Goal: Transaction & Acquisition: Purchase product/service

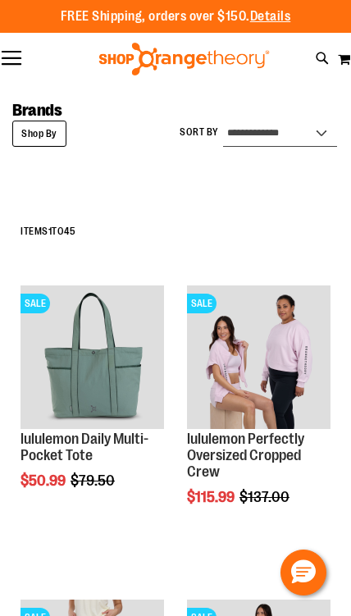
click at [301, 125] on select "**********" at bounding box center [280, 133] width 114 height 26
select select "*********"
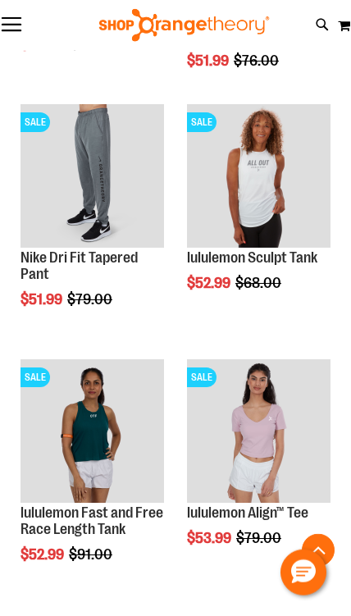
scroll to position [694, 0]
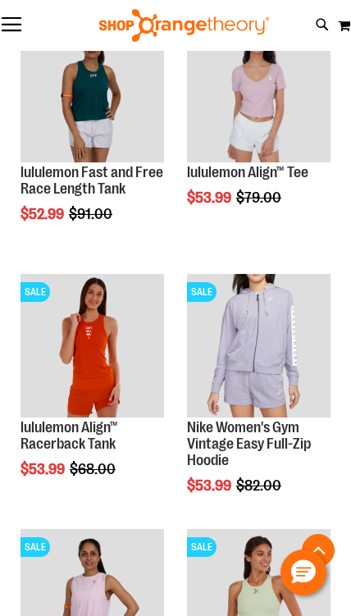
scroll to position [1032, 0]
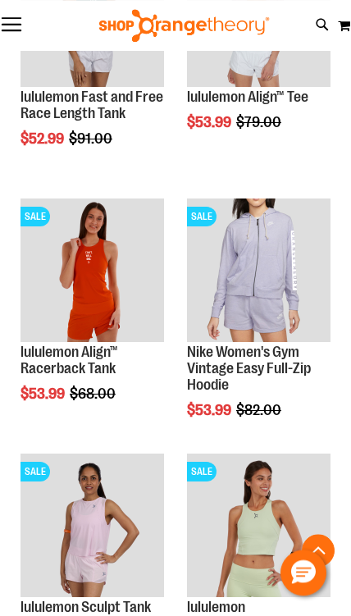
scroll to position [1106, 0]
click at [314, 312] on img "product" at bounding box center [258, 269] width 143 height 143
click at [293, 469] on span "Add to Cart" at bounding box center [258, 471] width 72 height 18
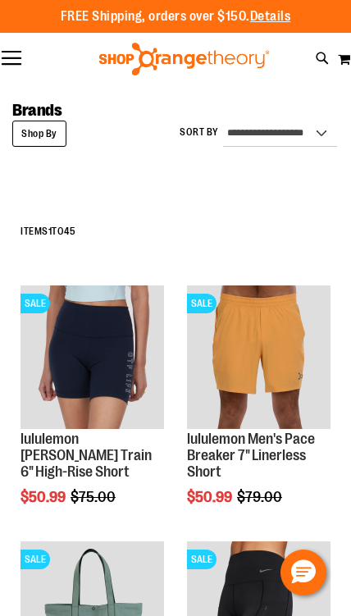
scroll to position [1106, 0]
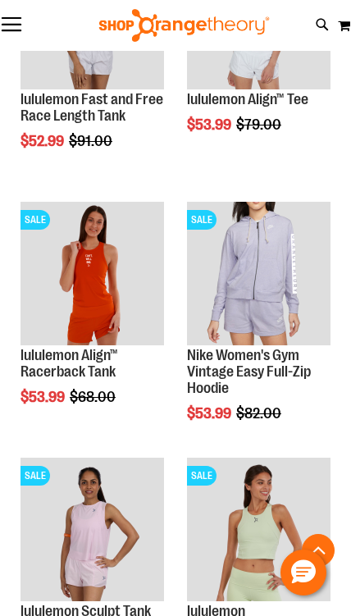
click at [271, 481] on span "Add to Cart" at bounding box center [258, 475] width 72 height 18
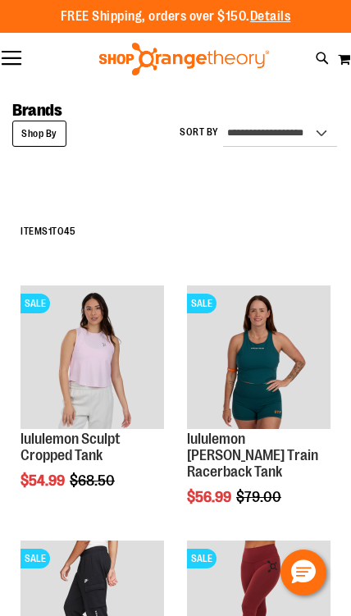
click at [51, 132] on strong "Shop By" at bounding box center [39, 133] width 54 height 26
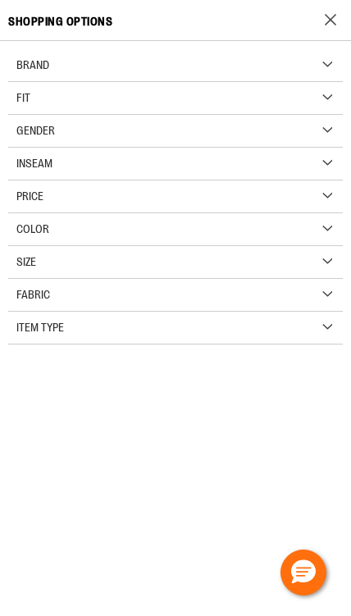
click at [261, 251] on div "Size" at bounding box center [175, 262] width 334 height 33
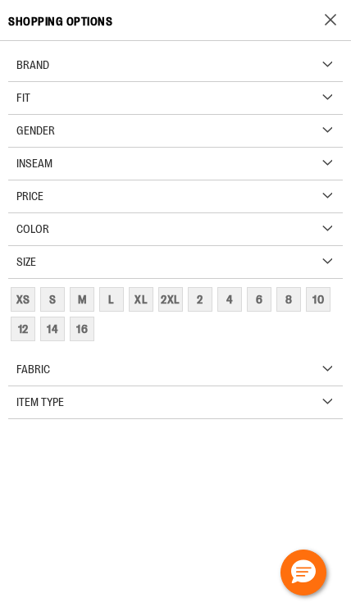
click at [55, 295] on div "S" at bounding box center [52, 299] width 25 height 25
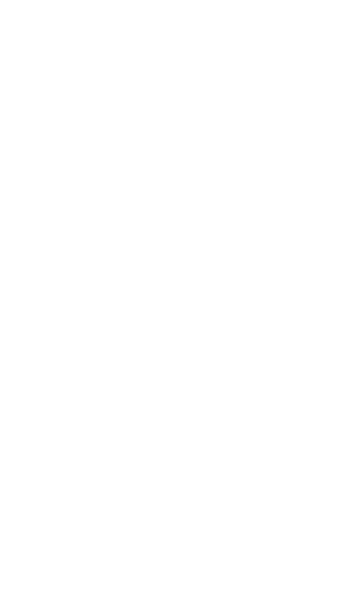
click at [81, 0] on html "Skip to Content The store will not work correctly when cookies are disabled. FR…" at bounding box center [175, 0] width 351 height 0
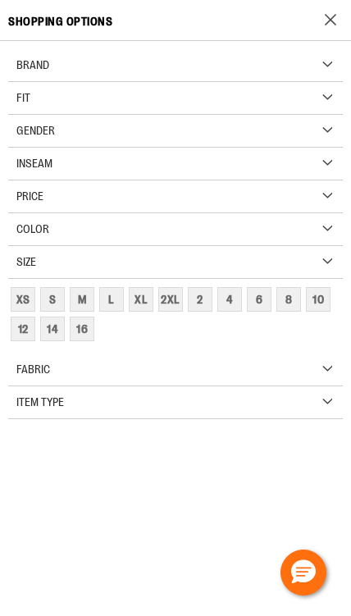
click at [51, 296] on div "S" at bounding box center [52, 299] width 25 height 25
click at [81, 298] on div "M" at bounding box center [82, 299] width 25 height 25
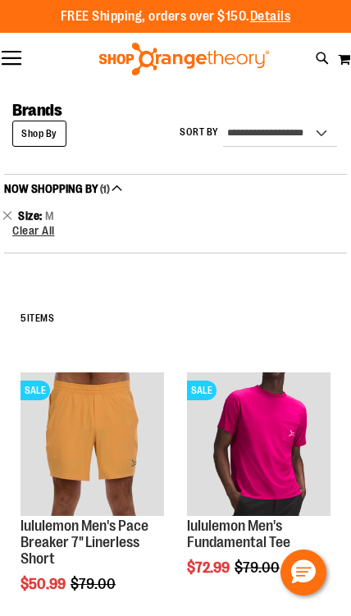
click at [41, 231] on span "Clear All" at bounding box center [33, 230] width 43 height 13
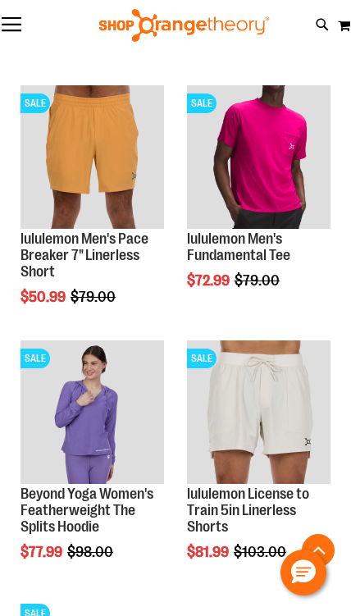
scroll to position [297, 0]
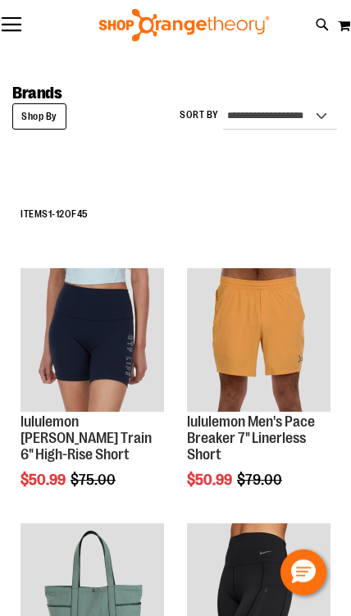
scroll to position [43, 0]
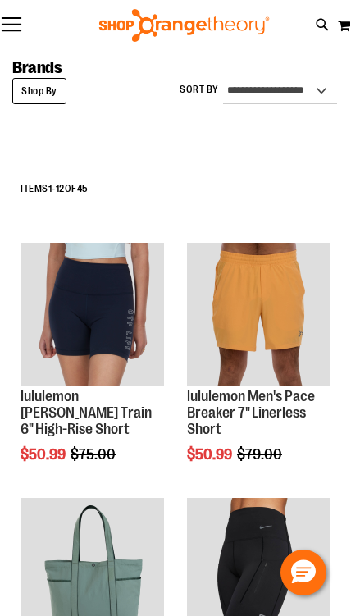
click at [46, 183] on h2 "Items 1 - 12 of 45" at bounding box center [175, 188] width 310 height 25
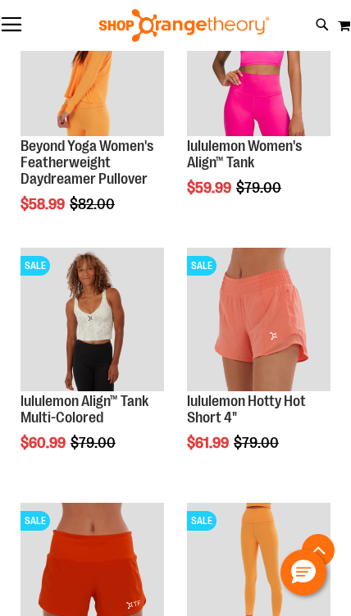
scroll to position [2333, 0]
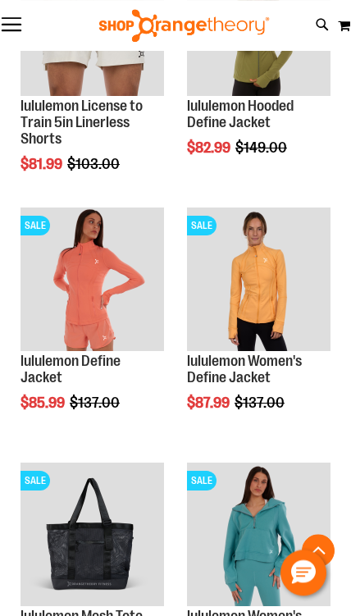
scroll to position [4156, 0]
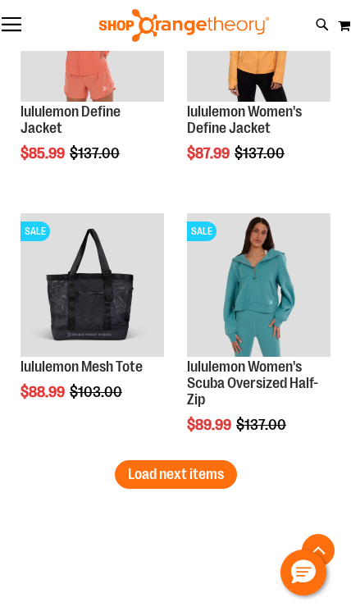
click at [184, 469] on span "Load next items" at bounding box center [176, 474] width 96 height 16
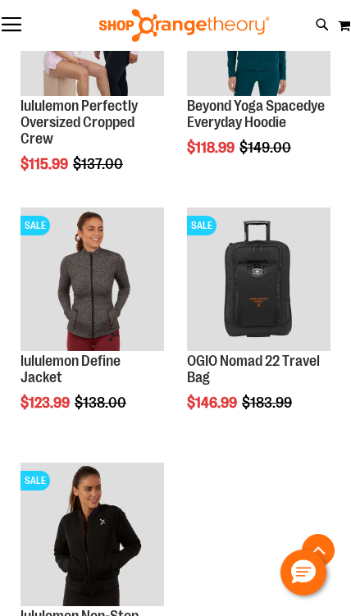
scroll to position [5433, 0]
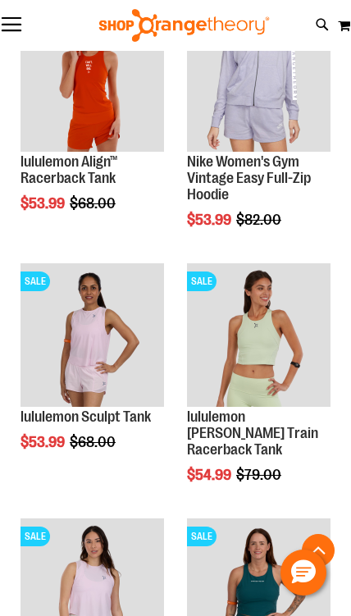
scroll to position [431, 0]
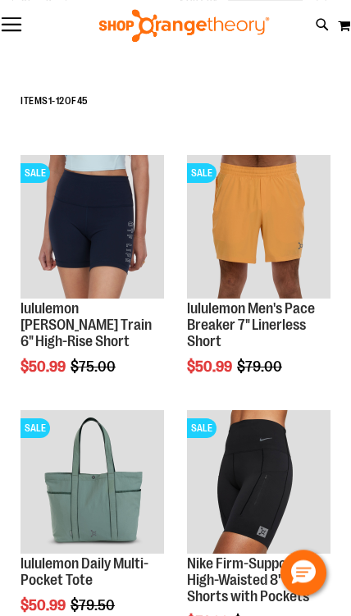
scroll to position [130, 0]
click at [20, 22] on button "Toggle Nav" at bounding box center [11, 25] width 23 height 16
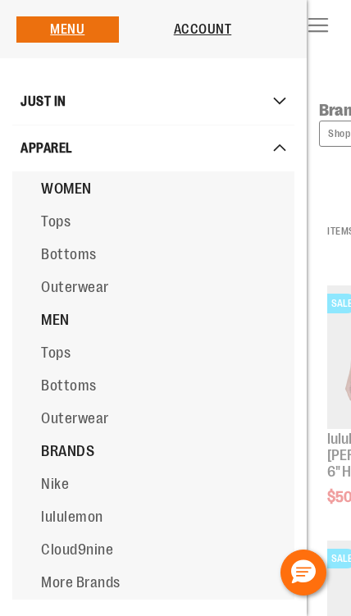
click at [59, 222] on span "Tops" at bounding box center [56, 221] width 30 height 16
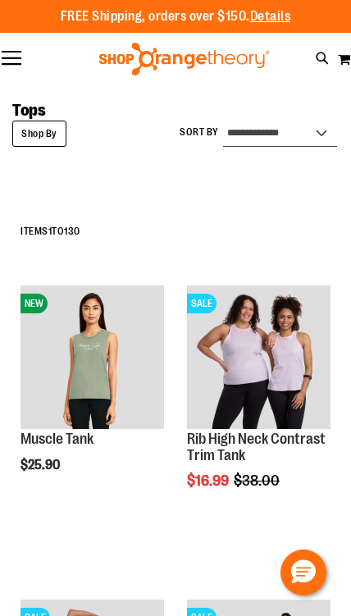
click at [308, 144] on select "**********" at bounding box center [280, 133] width 114 height 26
select select "*********"
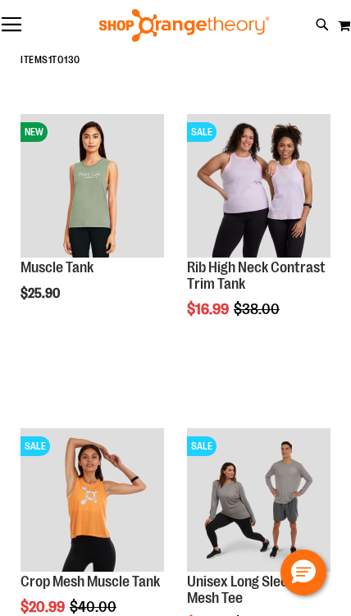
scroll to position [211, 0]
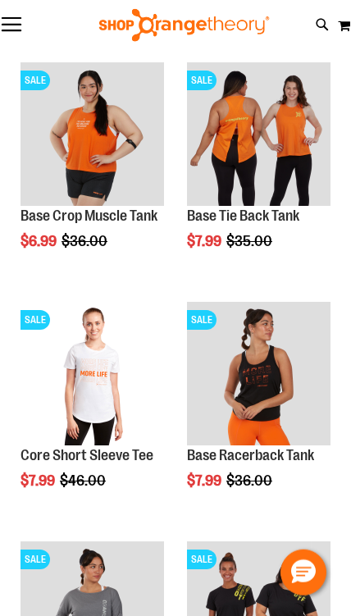
scroll to position [226, 0]
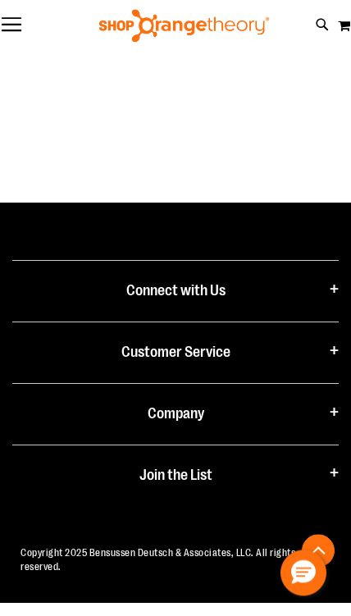
scroll to position [1704, 0]
